Goal: Task Accomplishment & Management: Manage account settings

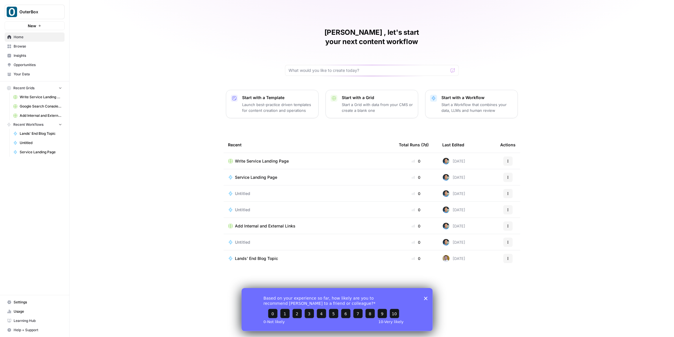
click at [60, 88] on icon "button" at bounding box center [60, 87] width 2 height 1
click at [60, 88] on icon "button" at bounding box center [60, 88] width 5 height 5
click at [60, 123] on icon "button" at bounding box center [60, 124] width 4 height 4
click at [60, 123] on icon "button" at bounding box center [60, 125] width 4 height 4
click at [59, 85] on button "Recent Grids" at bounding box center [35, 88] width 60 height 9
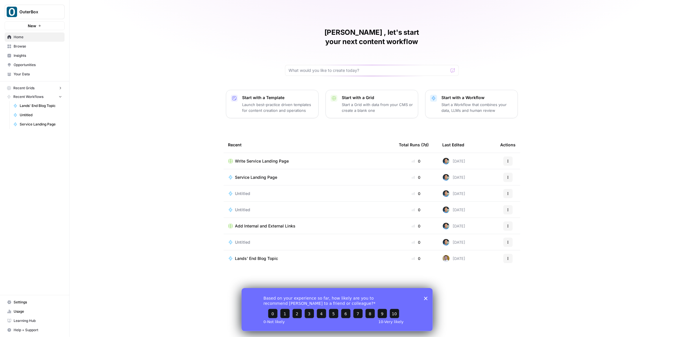
click at [59, 90] on icon "button" at bounding box center [60, 88] width 4 height 4
click at [34, 304] on span "Settings" at bounding box center [38, 302] width 48 height 5
click at [24, 309] on span "Usage" at bounding box center [38, 311] width 48 height 5
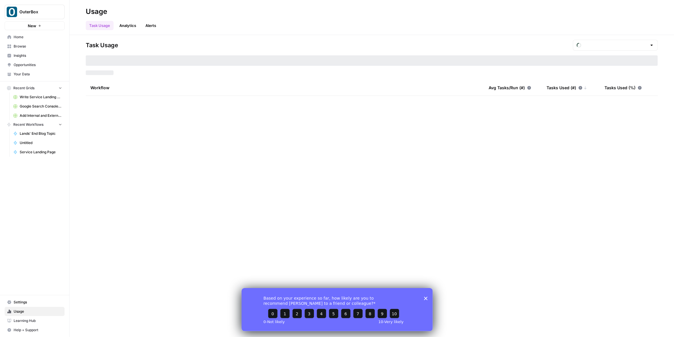
type input "September Included Tasks"
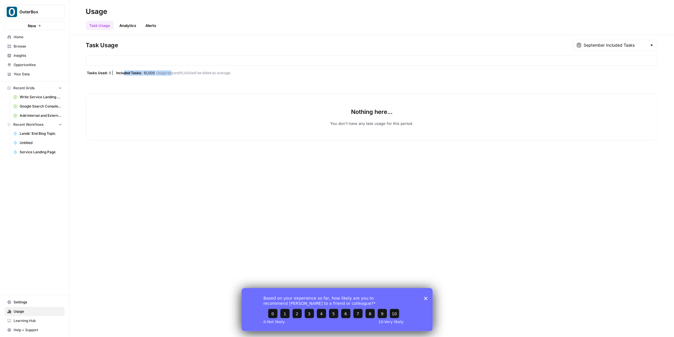
drag, startPoint x: 124, startPoint y: 74, endPoint x: 171, endPoint y: 70, distance: 47.4
click at [171, 70] on div "Task Usage September Included Tasks Tasks Used: 0 Included Tasks: 10,000 Usage …" at bounding box center [372, 90] width 572 height 101
click at [24, 301] on span "Settings" at bounding box center [38, 302] width 48 height 5
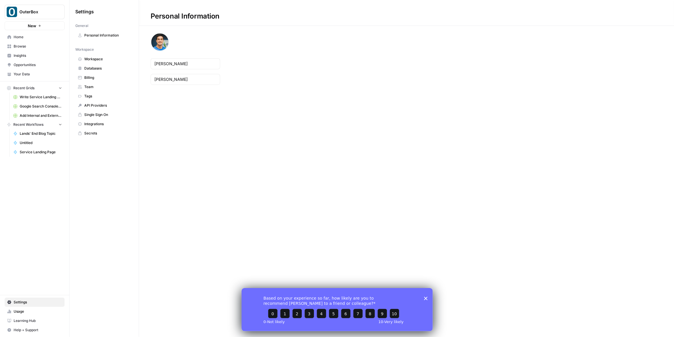
click at [95, 85] on span "Team" at bounding box center [107, 86] width 46 height 5
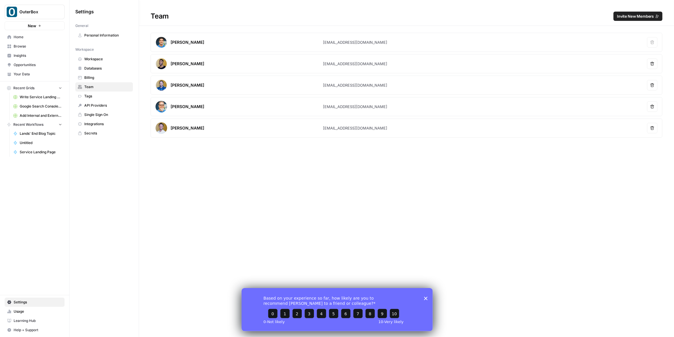
click at [324, 110] on article "[PERSON_NAME] [EMAIL_ADDRESS][DOMAIN_NAME] Remove user" at bounding box center [407, 106] width 512 height 19
click at [89, 75] on span "Billing" at bounding box center [107, 77] width 46 height 5
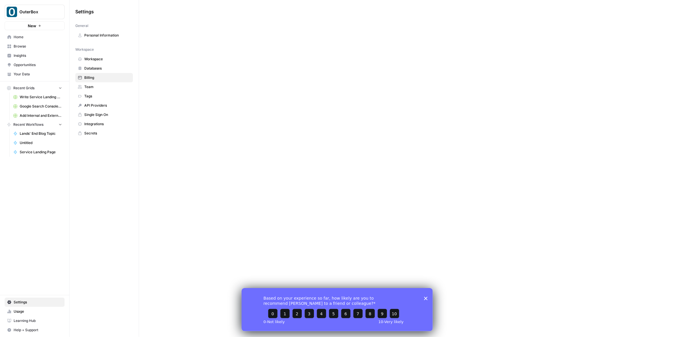
click at [92, 67] on span "Databases" at bounding box center [107, 68] width 46 height 5
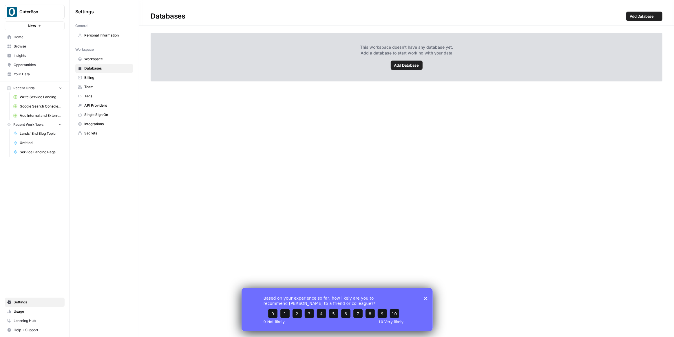
click at [96, 59] on span "Workspace" at bounding box center [107, 58] width 46 height 5
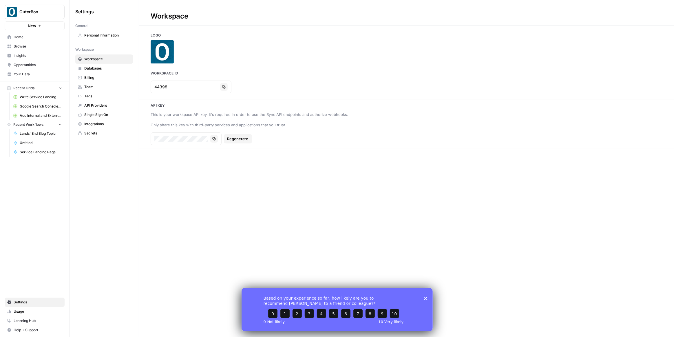
click at [94, 94] on span "Tags" at bounding box center [107, 96] width 46 height 5
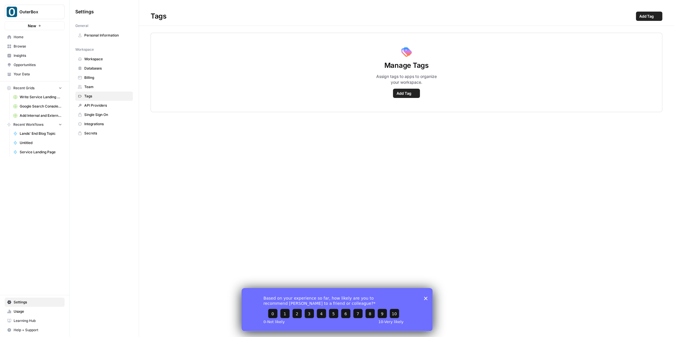
click at [95, 104] on span "API Providers" at bounding box center [107, 105] width 46 height 5
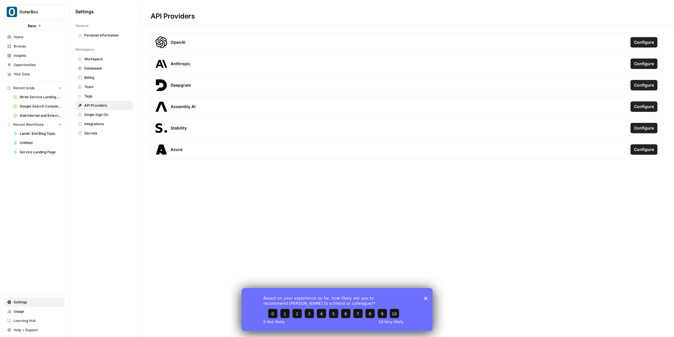
click at [98, 118] on link "Single Sign On" at bounding box center [104, 114] width 58 height 9
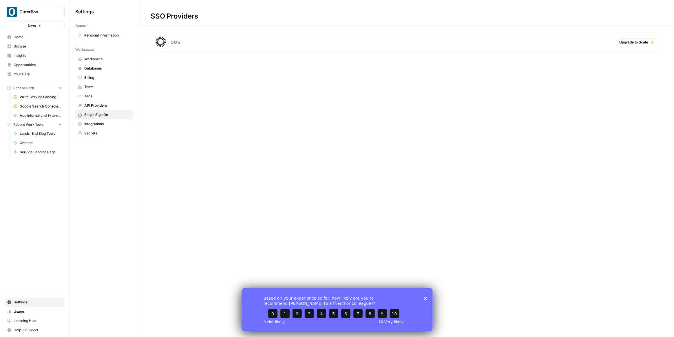
click at [97, 105] on span "API Providers" at bounding box center [107, 105] width 46 height 5
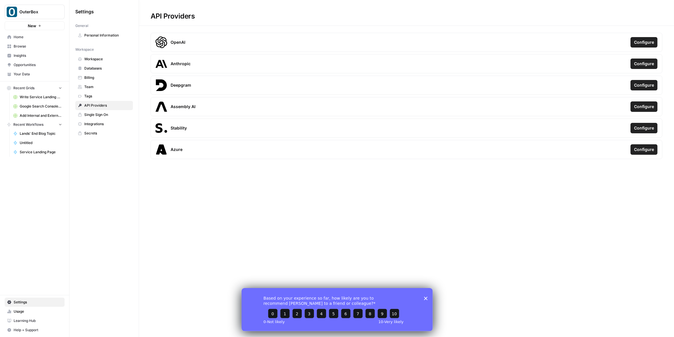
click at [95, 92] on link "Tags" at bounding box center [104, 96] width 58 height 9
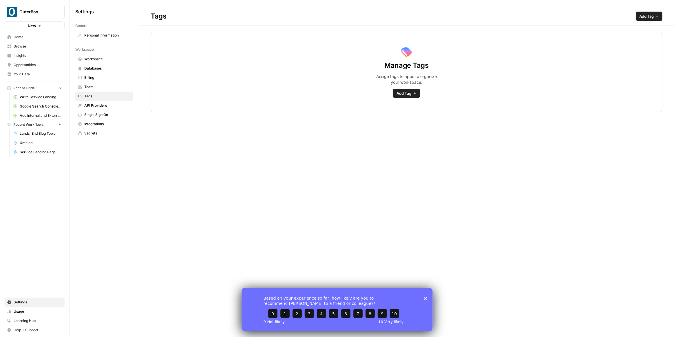
click at [94, 103] on span "API Providers" at bounding box center [107, 105] width 46 height 5
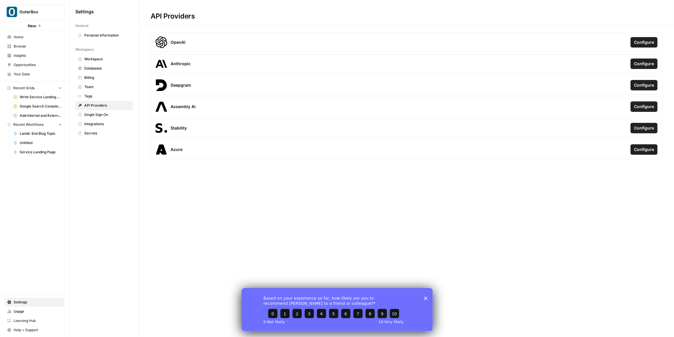
click at [92, 87] on span "Team" at bounding box center [107, 86] width 46 height 5
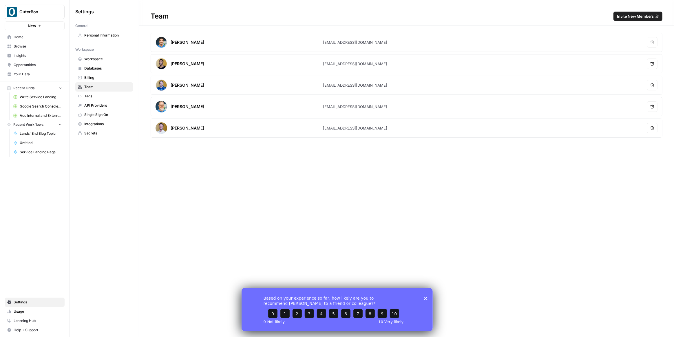
click at [91, 77] on span "Billing" at bounding box center [107, 77] width 46 height 5
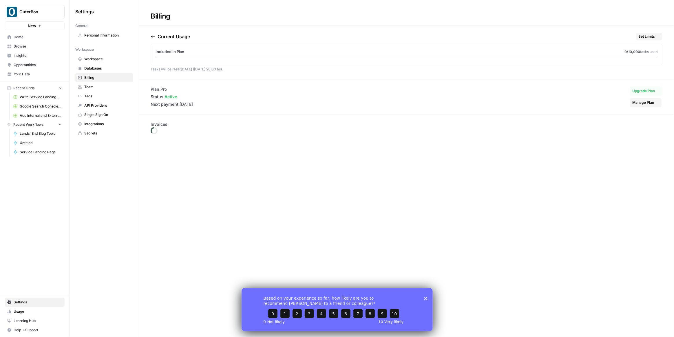
click at [91, 84] on link "Team" at bounding box center [104, 86] width 58 height 9
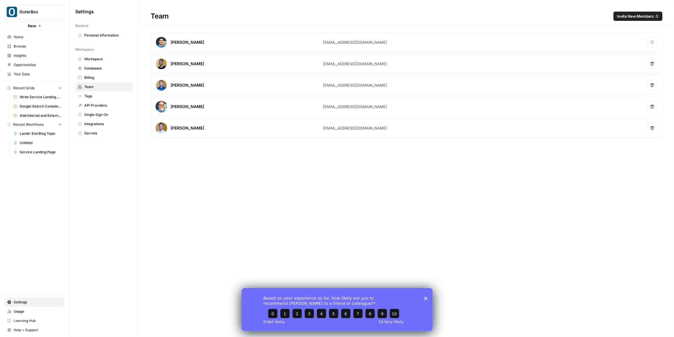
click at [92, 76] on span "Billing" at bounding box center [107, 77] width 46 height 5
